Goal: Task Accomplishment & Management: Manage account settings

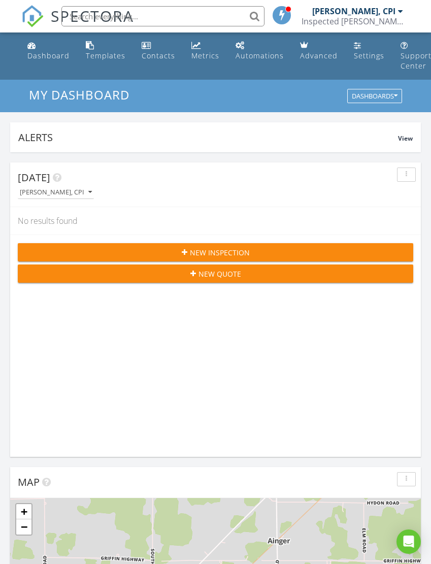
click at [259, 50] on link "Automations" at bounding box center [260, 51] width 56 height 29
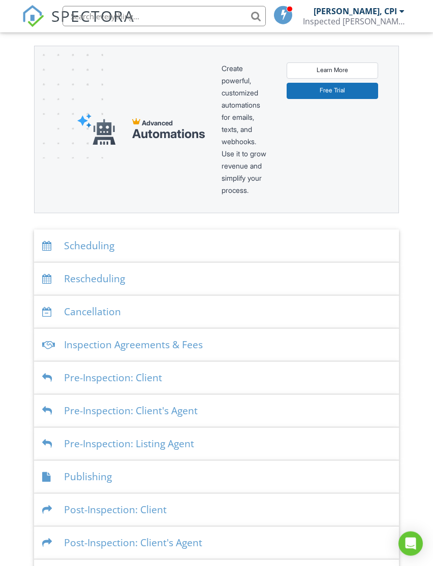
scroll to position [130, 0]
click at [130, 247] on div "Scheduling" at bounding box center [216, 246] width 365 height 33
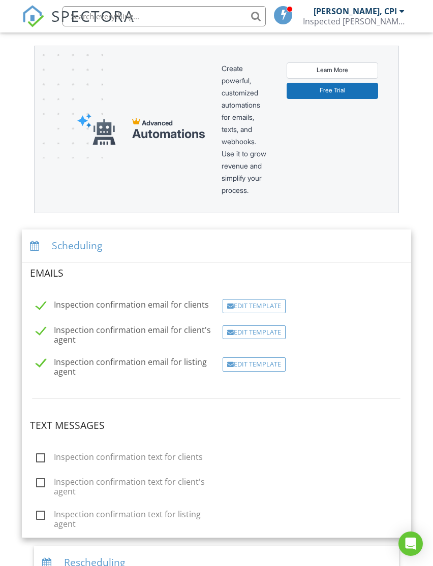
click at [272, 361] on div "Edit Template" at bounding box center [254, 365] width 63 height 14
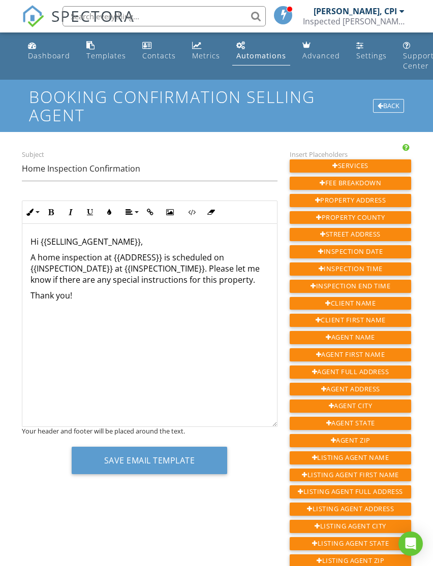
click at [387, 108] on div "Back" at bounding box center [388, 106] width 31 height 14
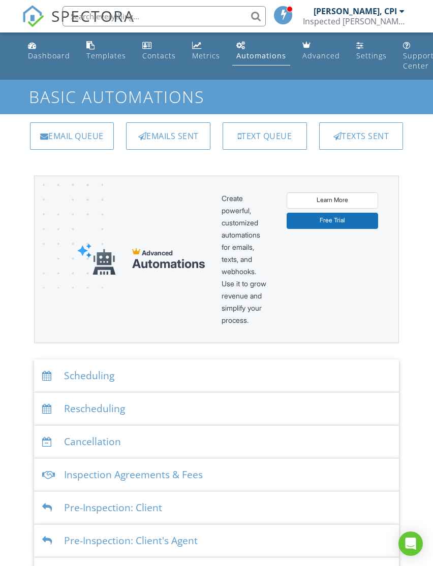
click at [133, 409] on div "Rescheduling" at bounding box center [216, 409] width 365 height 33
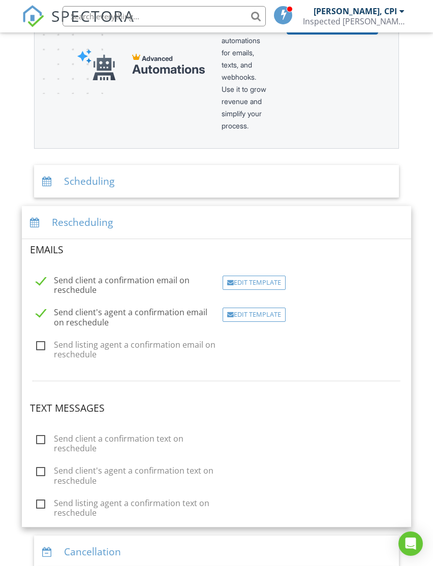
scroll to position [202, 0]
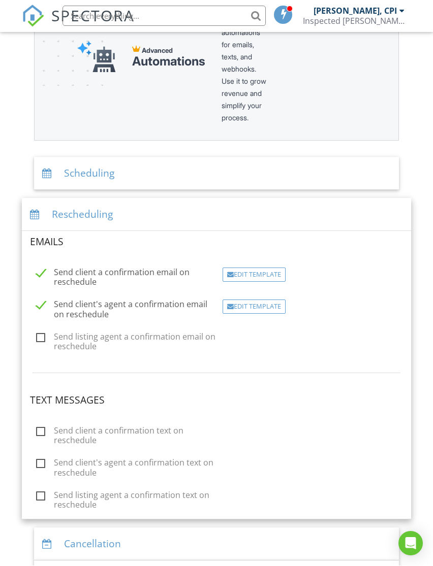
click at [184, 212] on div "Rescheduling" at bounding box center [217, 215] width 390 height 33
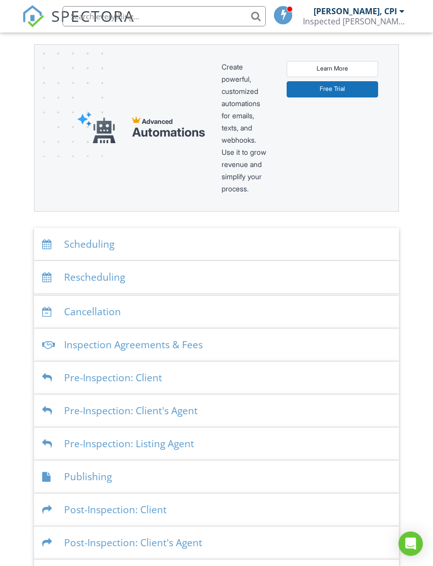
scroll to position [130, 0]
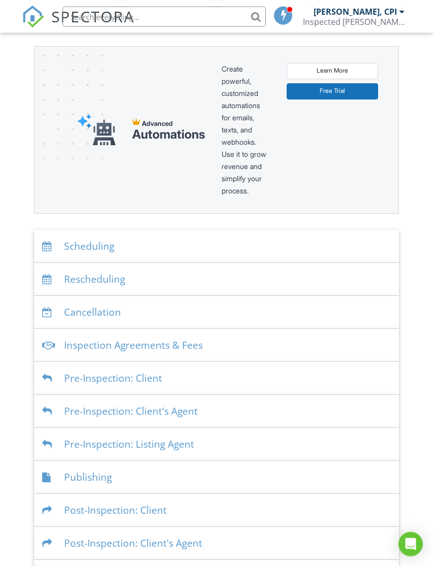
click at [184, 313] on div "Cancellation" at bounding box center [216, 312] width 365 height 33
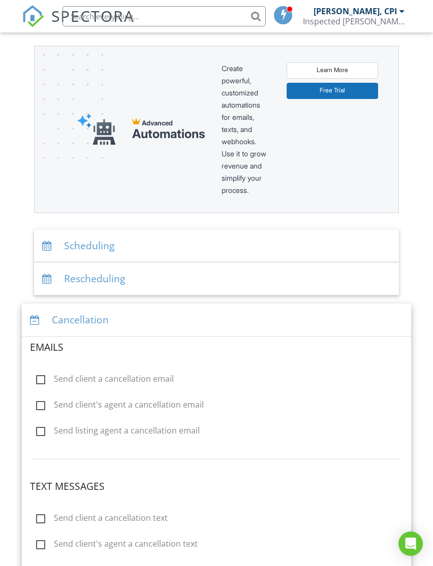
click at [211, 313] on div "Cancellation" at bounding box center [217, 320] width 390 height 33
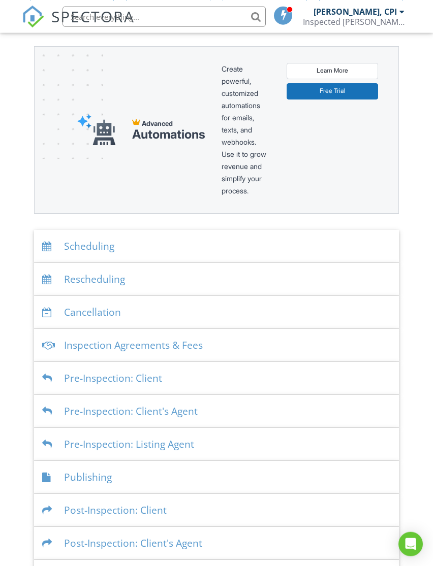
click at [235, 339] on div "Inspection Agreements & Fees" at bounding box center [216, 345] width 365 height 33
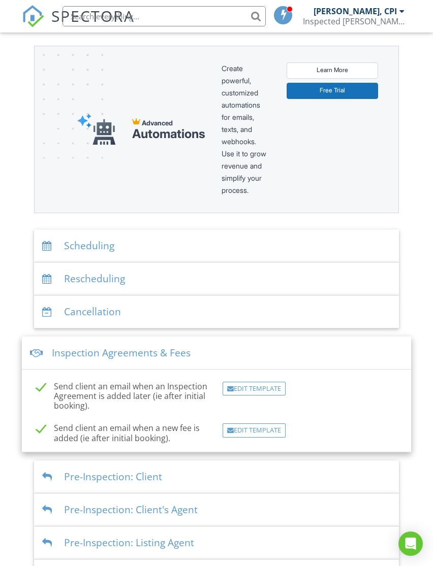
click at [267, 389] on div "Edit Template" at bounding box center [254, 389] width 63 height 14
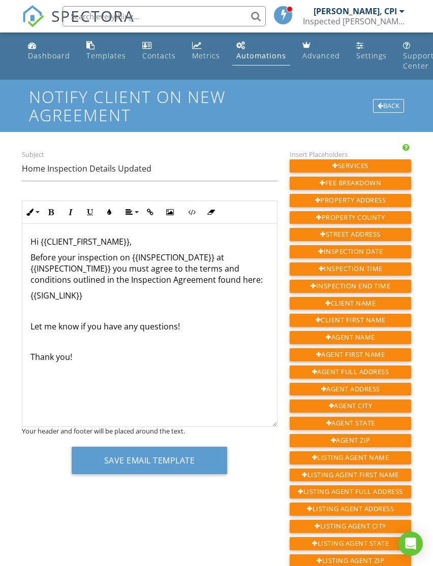
click at [394, 107] on div "Back" at bounding box center [388, 106] width 31 height 14
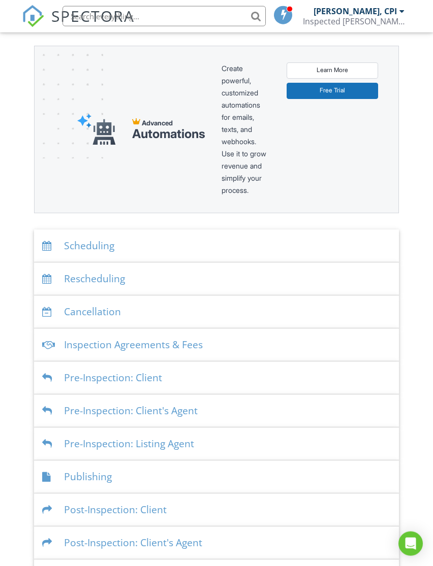
scroll to position [130, 0]
click at [222, 343] on div "Inspection Agreements & Fees" at bounding box center [216, 345] width 365 height 33
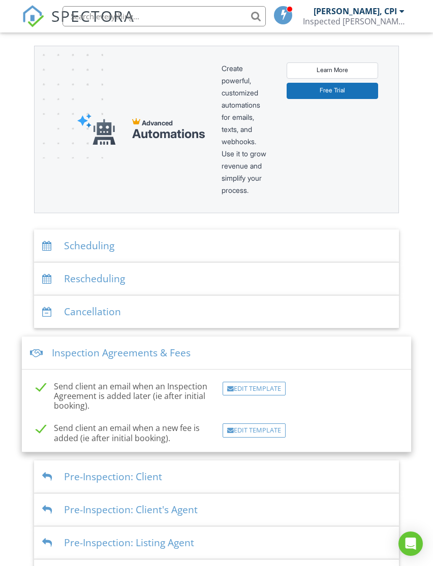
click at [267, 432] on div "Edit Template" at bounding box center [254, 431] width 63 height 14
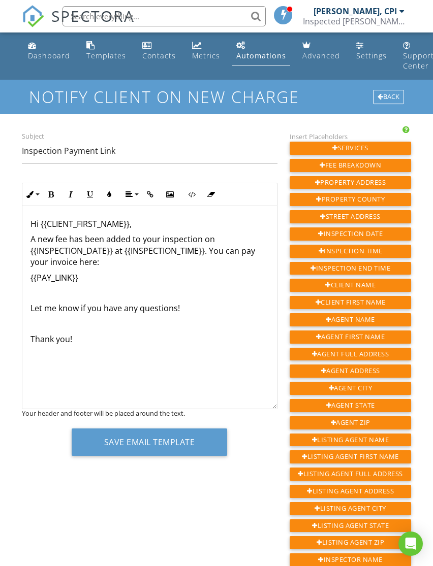
click at [394, 95] on div "Back" at bounding box center [388, 97] width 31 height 14
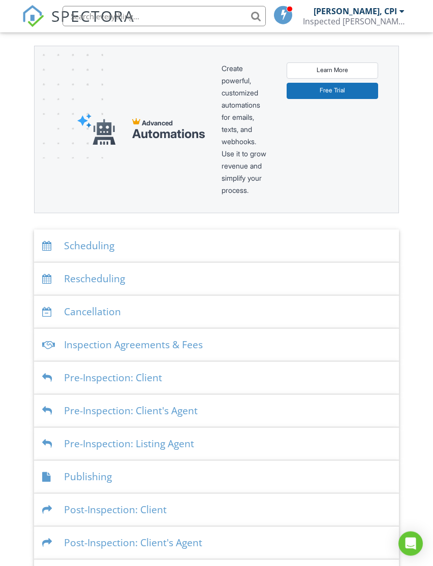
scroll to position [130, 0]
click at [216, 381] on div "Pre-Inspection: Client" at bounding box center [216, 378] width 365 height 33
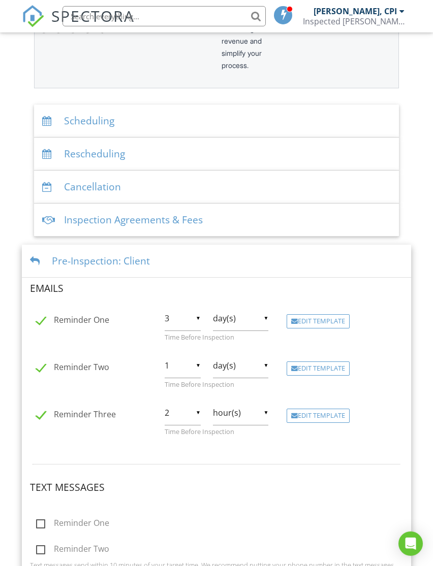
scroll to position [263, 0]
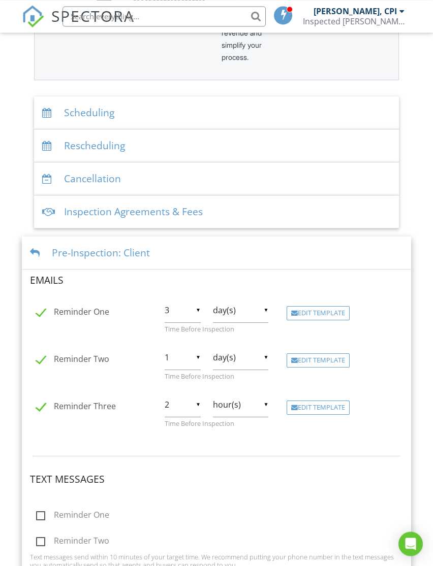
click at [209, 251] on div "Pre-Inspection: Client" at bounding box center [217, 253] width 390 height 33
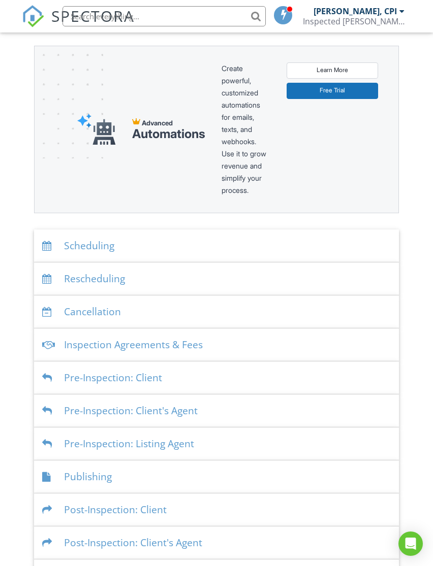
scroll to position [130, 0]
click at [192, 509] on div "Post-Inspection: Client" at bounding box center [216, 510] width 365 height 33
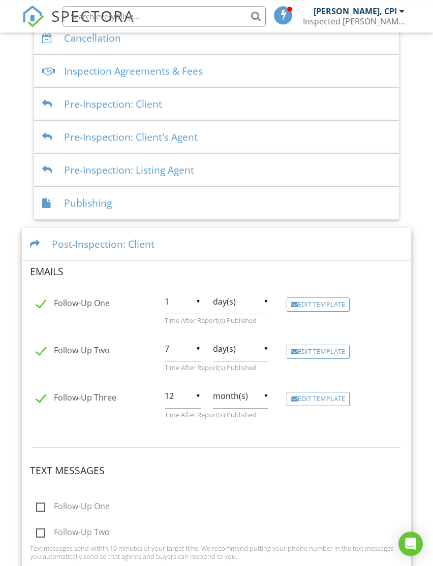
scroll to position [480, 0]
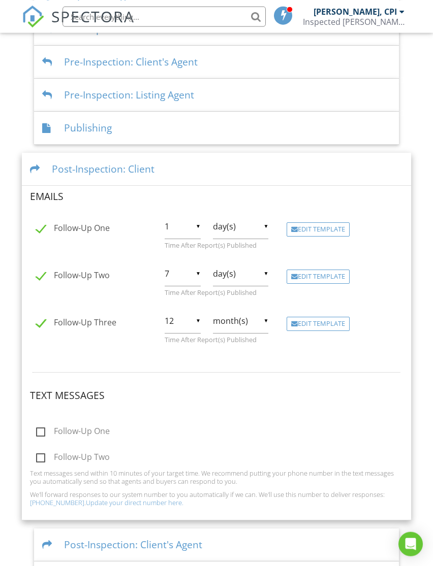
click at [330, 228] on div "Edit Template" at bounding box center [318, 229] width 63 height 14
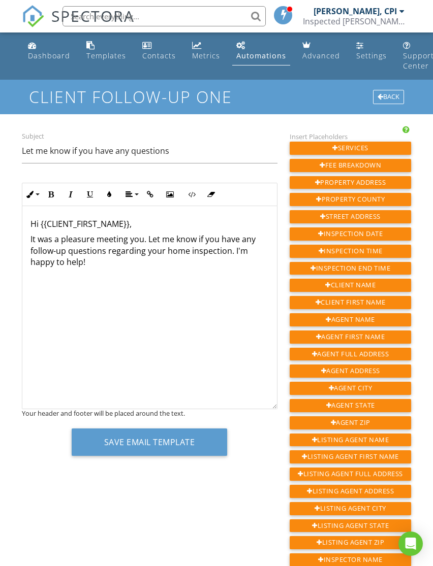
click at [186, 274] on div "Hi {{CLIENT_FIRST_NAME}}, It was a pleasure meeting you. Let me know if you hav…" at bounding box center [149, 307] width 255 height 203
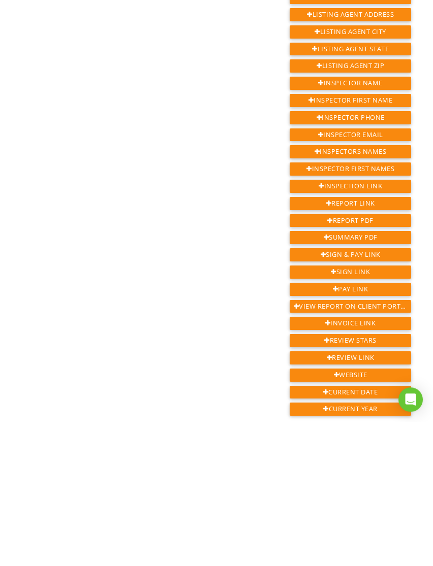
scroll to position [338, 0]
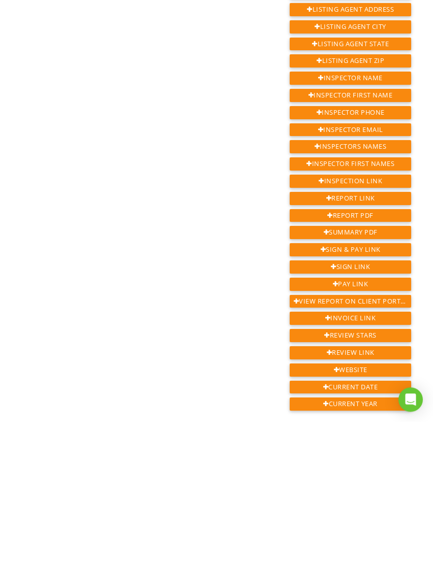
click at [354, 491] on div "Review Link" at bounding box center [351, 497] width 122 height 13
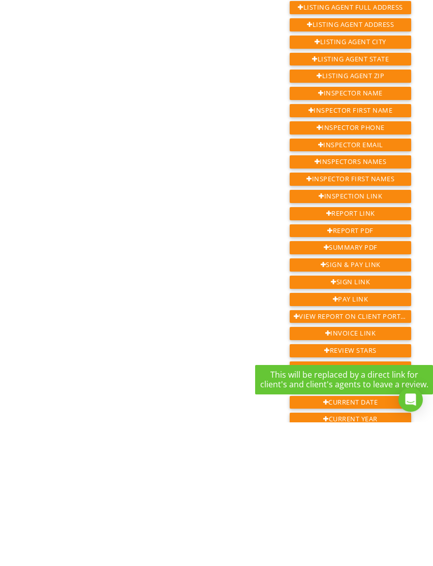
scroll to position [339, 0]
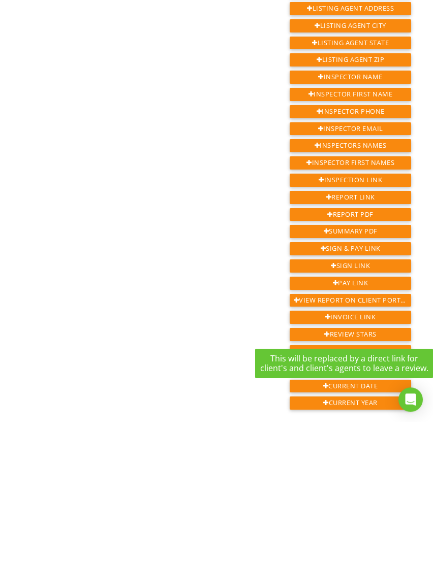
click at [217, 366] on div "Subject Let me know if you have any questions Ordered List Unordered List Inser…" at bounding box center [217, 175] width 402 height 767
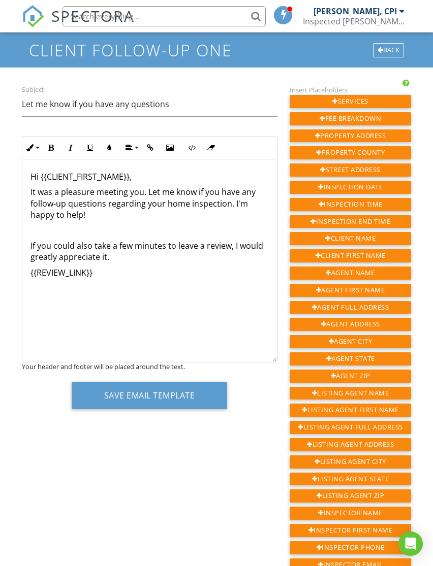
scroll to position [46, 0]
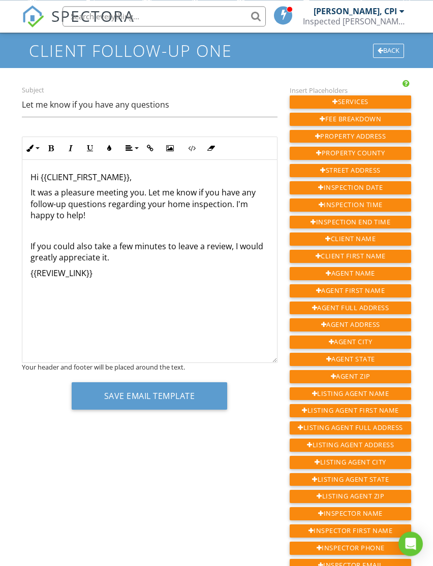
click at [181, 281] on div "Hi {{CLIENT_FIRST_NAME}}, It was a pleasure meeting you. Let me know if you hav…" at bounding box center [149, 261] width 255 height 203
click at [173, 256] on p "If you could also take a few minutes to leave a review, I would greatly appreci…" at bounding box center [149, 252] width 238 height 23
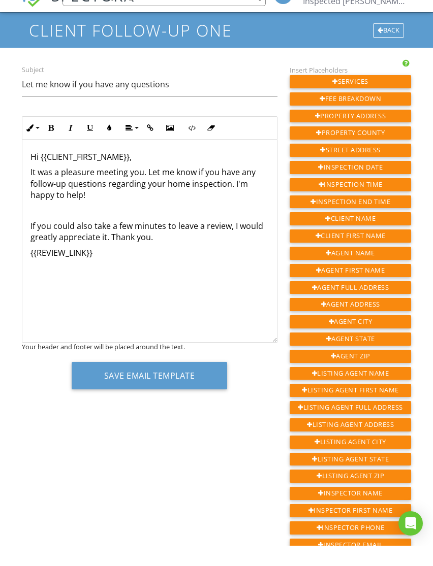
click at [172, 383] on button "Save Email Template" at bounding box center [150, 396] width 156 height 27
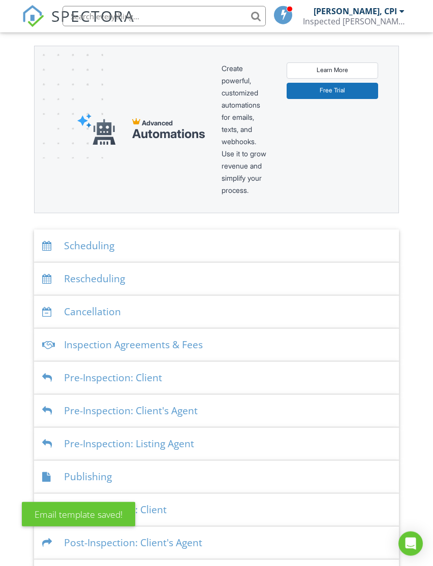
scroll to position [130, 0]
click at [201, 510] on div "Post-Inspection: Client" at bounding box center [216, 510] width 365 height 33
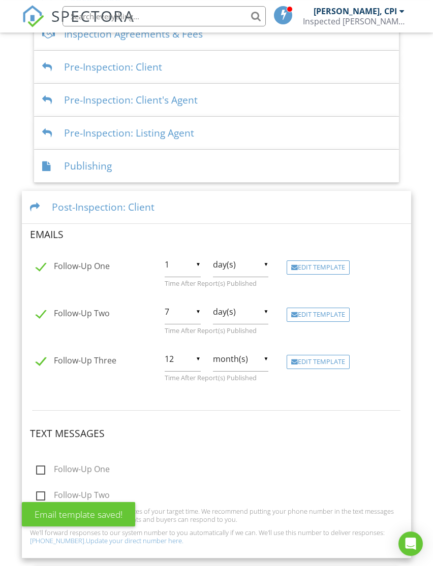
scroll to position [443, 0]
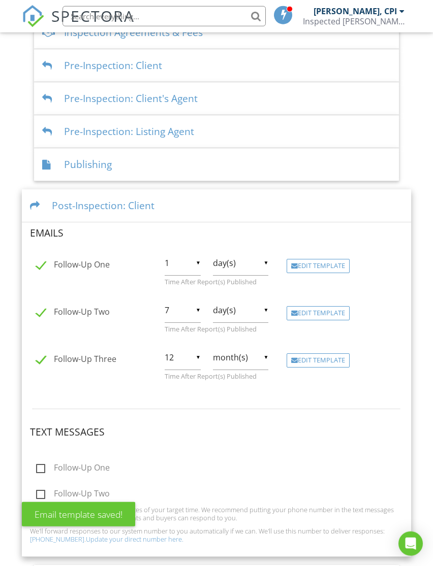
click at [328, 263] on div "Edit Template" at bounding box center [318, 266] width 63 height 14
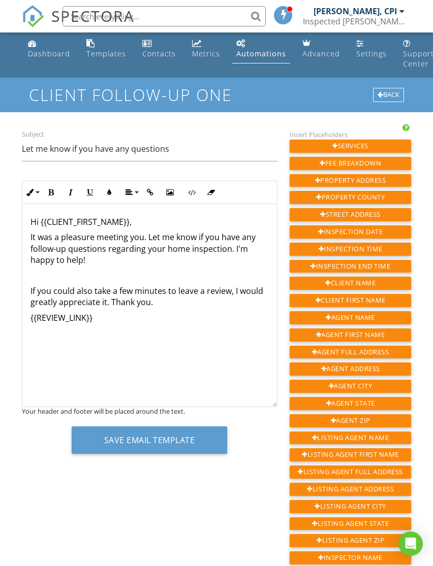
click at [397, 95] on div "Back" at bounding box center [388, 95] width 31 height 14
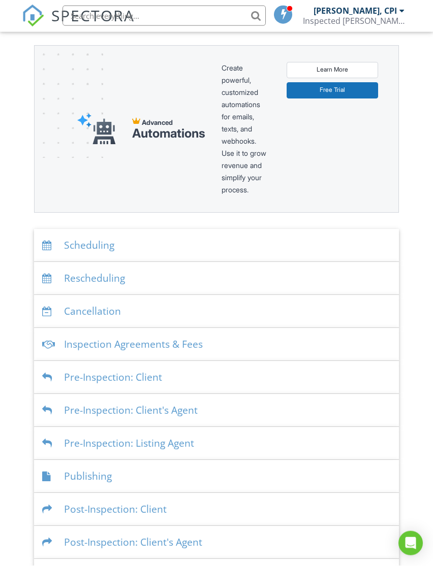
scroll to position [130, 0]
click at [197, 547] on div "Post-Inspection: Client's Agent" at bounding box center [216, 543] width 365 height 33
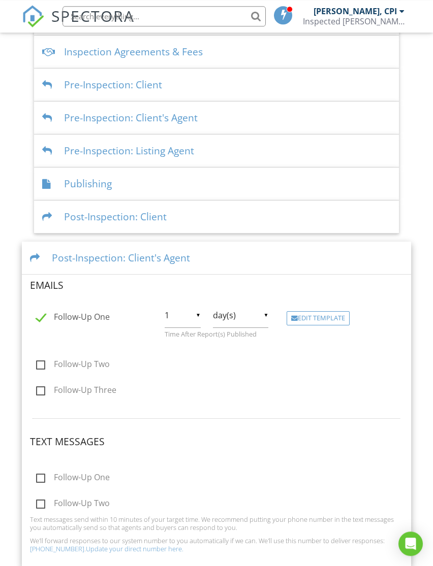
scroll to position [436, 0]
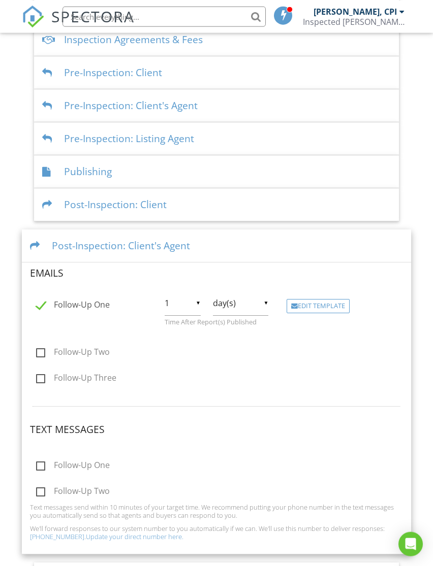
click at [211, 206] on div "Post-Inspection: Client" at bounding box center [216, 204] width 365 height 33
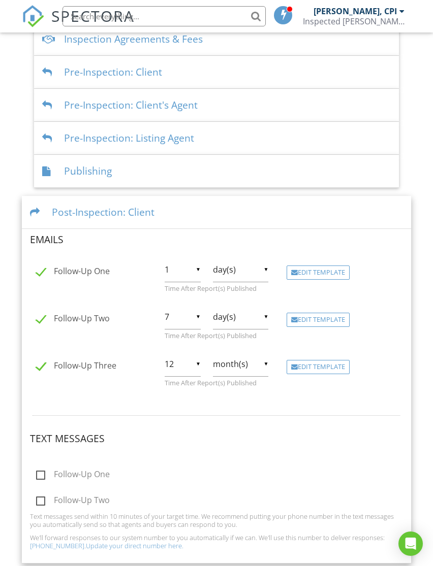
click at [343, 325] on div "Edit Template" at bounding box center [318, 320] width 63 height 14
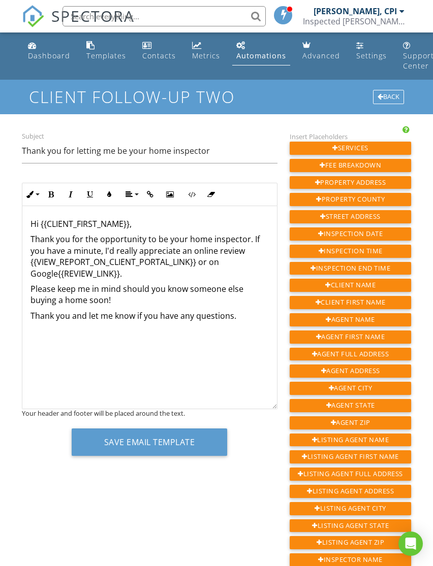
click at [390, 88] on h1 "Client Follow-Up two" at bounding box center [216, 97] width 375 height 18
click at [385, 100] on div "Back" at bounding box center [388, 97] width 31 height 14
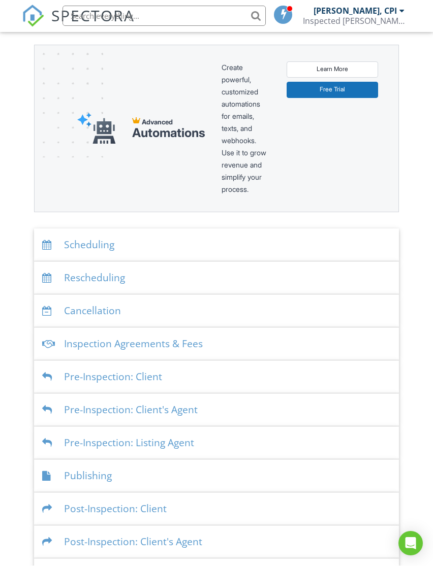
scroll to position [130, 0]
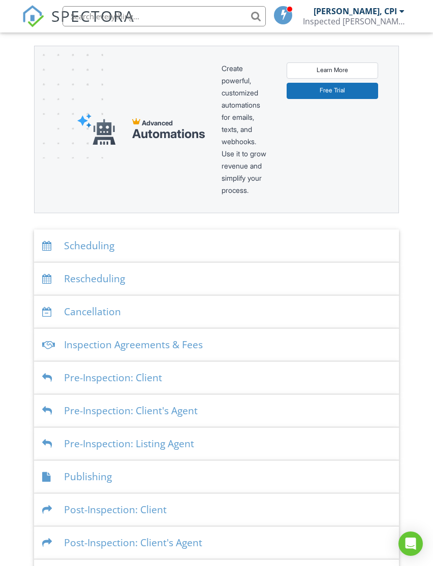
click at [181, 511] on div "Post-Inspection: Client" at bounding box center [216, 510] width 365 height 33
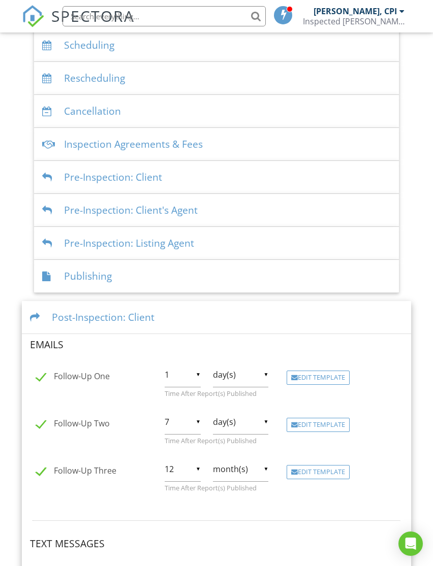
scroll to position [333, 0]
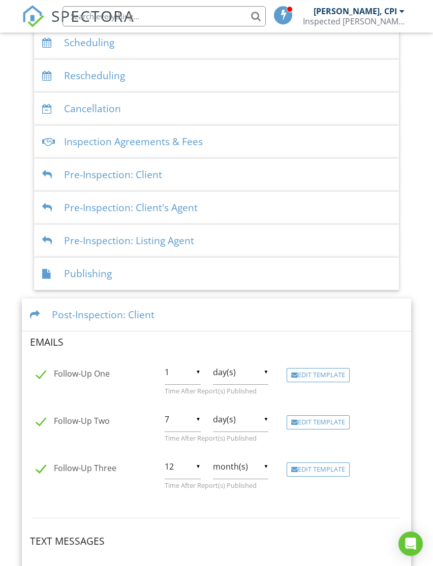
click at [323, 470] on div "Edit Template" at bounding box center [318, 470] width 63 height 14
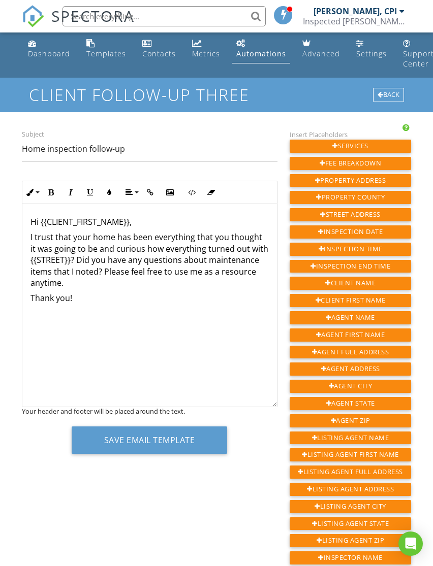
click at [385, 96] on div "Back" at bounding box center [388, 95] width 31 height 14
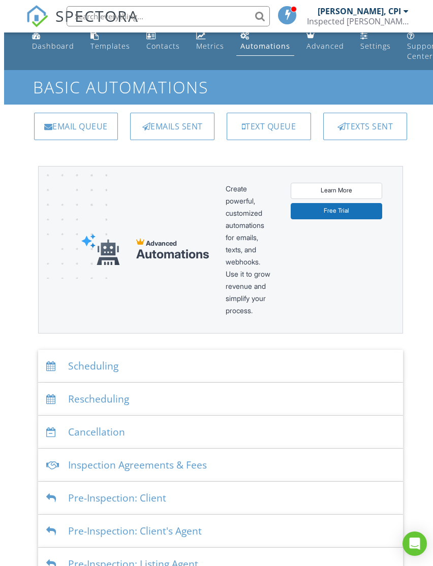
scroll to position [130, 0]
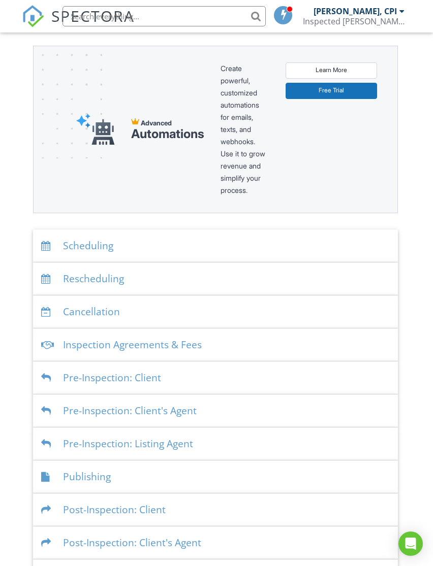
click at [198, 505] on div "Post-Inspection: Client" at bounding box center [215, 510] width 365 height 33
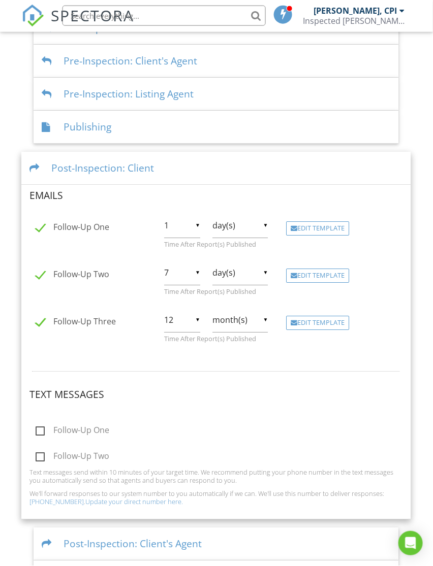
scroll to position [480, 1]
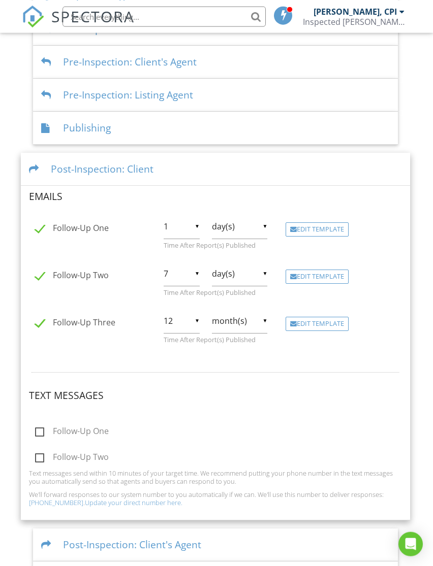
click at [206, 328] on div "▼ month(s) hour(s) day(s) week(s) month(s) hour(s) day(s) week(s) month(s)" at bounding box center [240, 325] width 68 height 35
click at [193, 323] on input "12" at bounding box center [182, 320] width 36 height 25
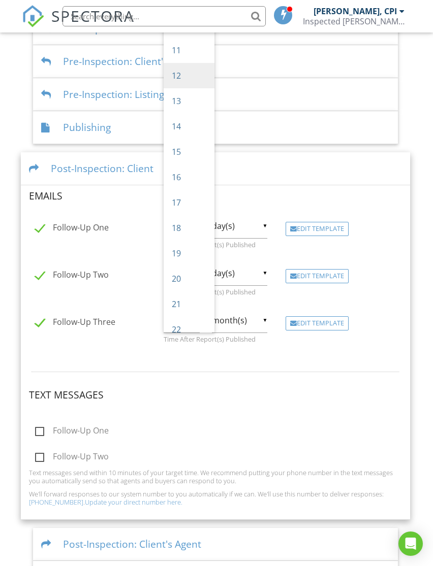
click at [190, 59] on span "11" at bounding box center [189, 50] width 51 height 25
type input "11"
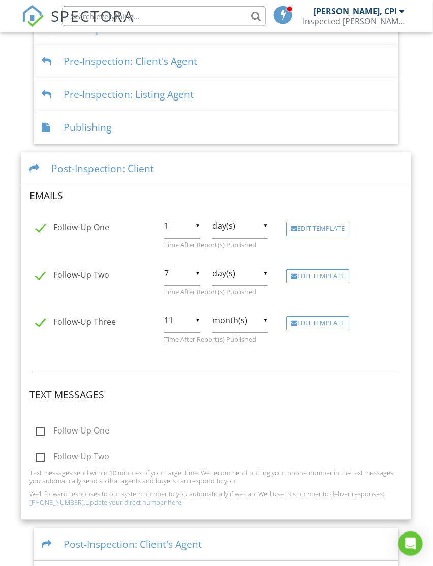
scroll to position [480, 1]
click at [206, 158] on div "Post-Inspection: Client" at bounding box center [216, 168] width 390 height 33
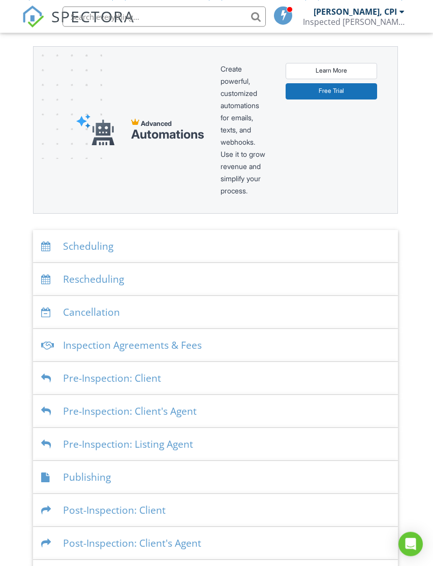
click at [229, 541] on div "Post-Inspection: Client's Agent" at bounding box center [215, 543] width 365 height 33
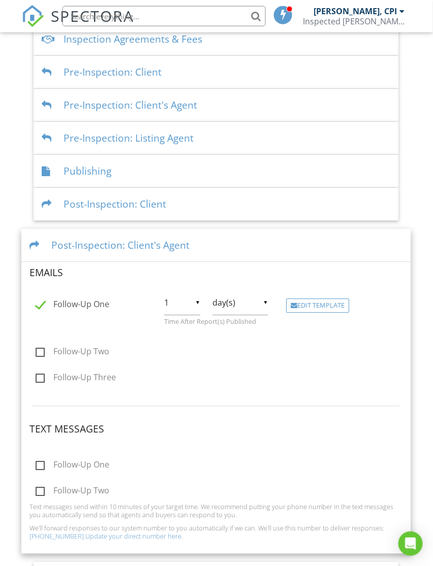
scroll to position [436, 1]
click at [330, 307] on div "Edit Template" at bounding box center [317, 306] width 63 height 14
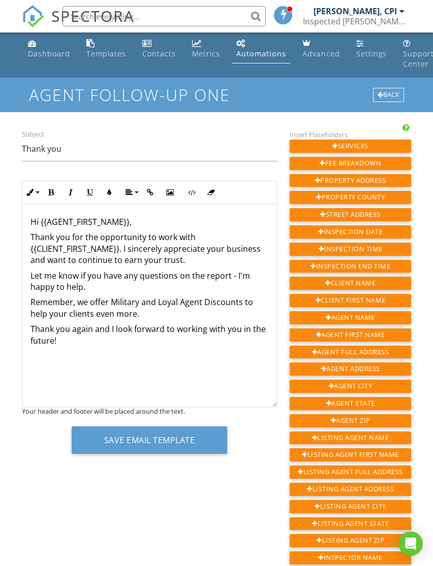
click at [165, 297] on p "Remember, we offer Military and Loyal Agent Discounts to help your clients even…" at bounding box center [149, 308] width 238 height 23
click at [179, 292] on div "Hi {{AGENT_FIRST_NAME}}, Thank you for the opportunity to work with {{CLIENT_FI…" at bounding box center [149, 305] width 255 height 203
click at [180, 299] on p "Remember, we offer Military and Agent Discounts to help your clients even more." at bounding box center [149, 308] width 238 height 23
click at [237, 344] on div "Hi {{AGENT_FIRST_NAME}}, Thank you for the opportunity to work with {{CLIENT_FI…" at bounding box center [149, 305] width 255 height 203
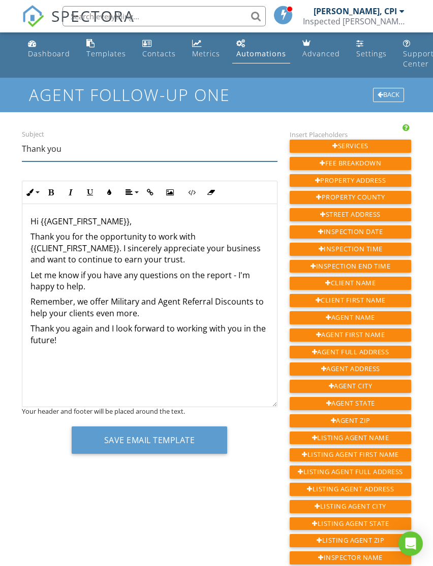
click at [256, 137] on input "Thank you" at bounding box center [150, 149] width 256 height 25
click at [23, 360] on div "Hi {{AGENT_FIRST_NAME}}, Thank you for the opportunity to work with {{CLIENT_FI…" at bounding box center [149, 305] width 255 height 203
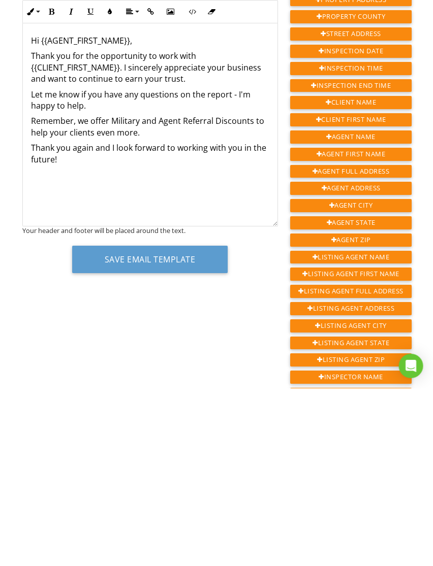
scroll to position [7, 0]
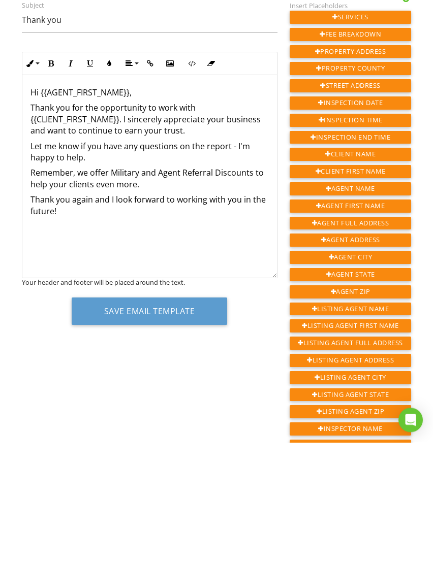
click at [185, 422] on button "Save Email Template" at bounding box center [150, 435] width 156 height 27
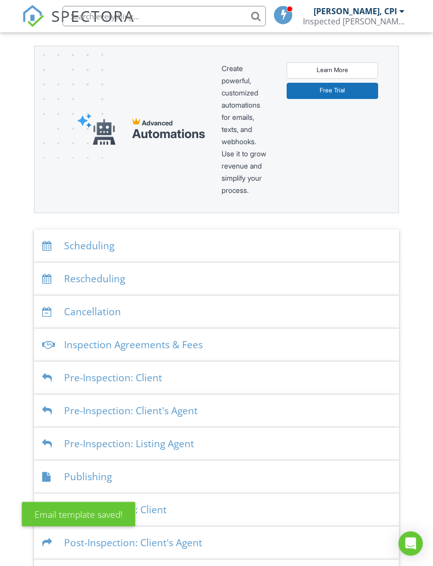
scroll to position [130, 0]
click at [192, 566] on div "Post-Inspection: Listing Agent" at bounding box center [216, 576] width 365 height 33
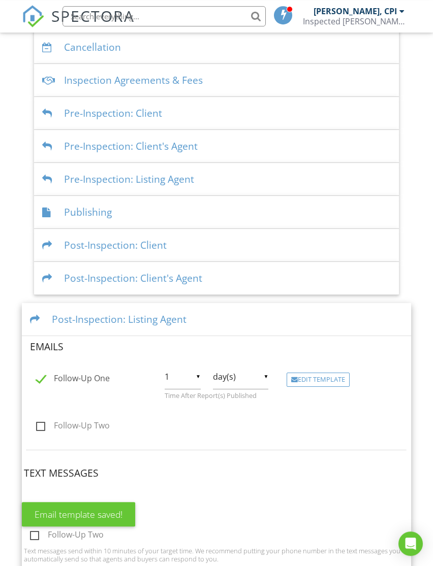
click at [323, 378] on div "Edit Template" at bounding box center [318, 380] width 63 height 14
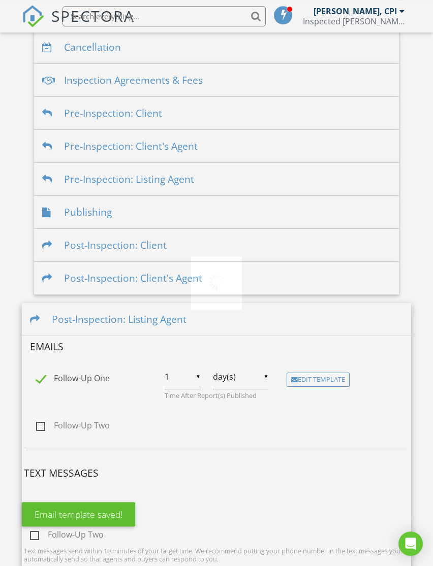
scroll to position [395, 0]
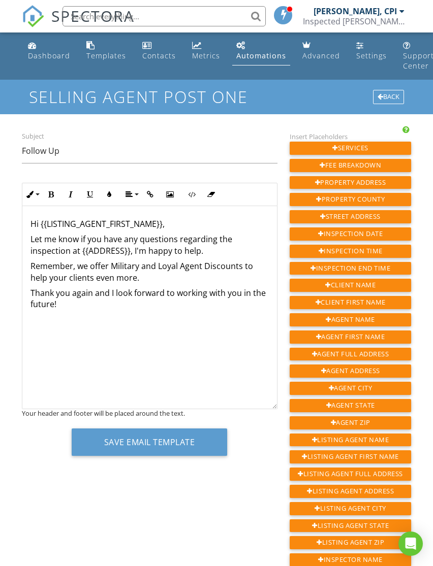
click at [75, 265] on p "Remember, we offer Military and Loyal Agent Discounts to help your clients even…" at bounding box center [149, 272] width 238 height 23
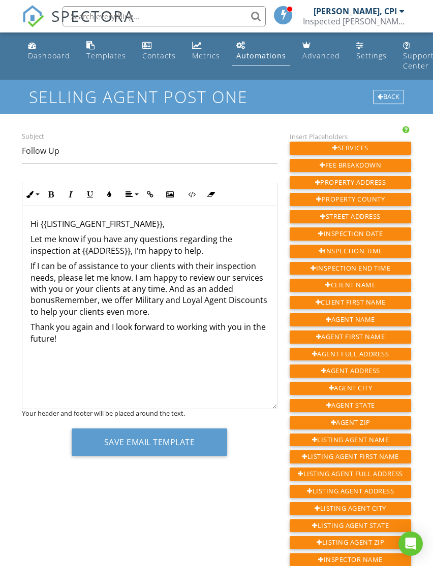
click at [93, 301] on p "If I can be of assistance to your clients with their inspection needs, please l…" at bounding box center [149, 289] width 238 height 57
click at [134, 300] on p "If I can be of assistance to your clients with their inspection needs, please l…" at bounding box center [149, 289] width 238 height 57
click at [135, 302] on p "If I can be of assistance to your clients with their inspection needs, please l…" at bounding box center [149, 289] width 238 height 57
click at [226, 308] on p "If I can be of assistance to your clients with their inspection needs, please l…" at bounding box center [149, 289] width 238 height 57
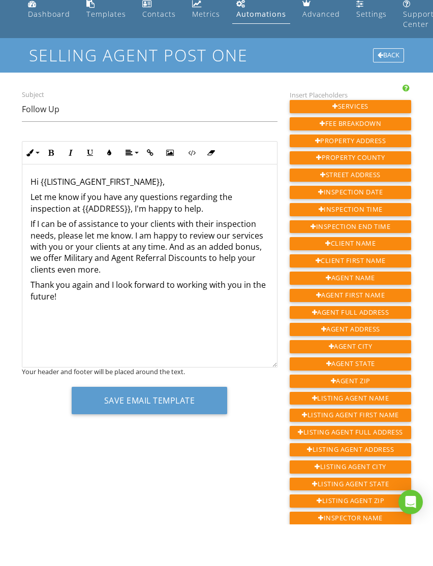
click at [193, 429] on button "Save Email Template" at bounding box center [150, 442] width 156 height 27
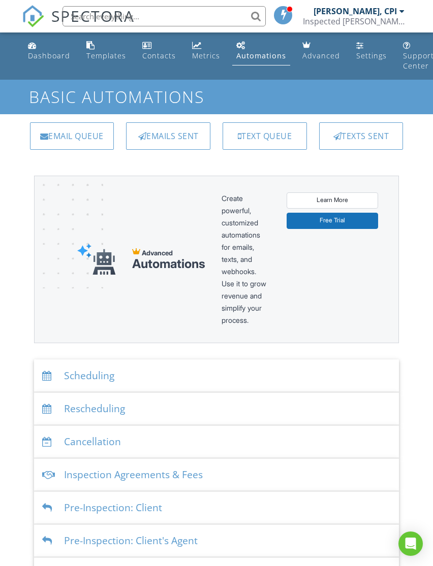
click at [320, 44] on link "Advanced" at bounding box center [321, 51] width 46 height 29
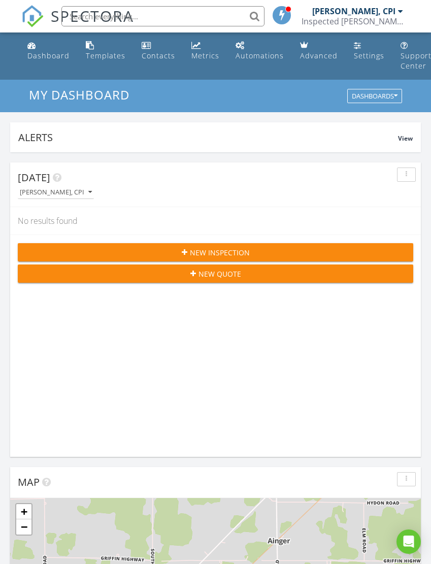
scroll to position [1738, 432]
click at [407, 62] on div "Support Center" at bounding box center [416, 61] width 31 height 20
